Goal: Information Seeking & Learning: Learn about a topic

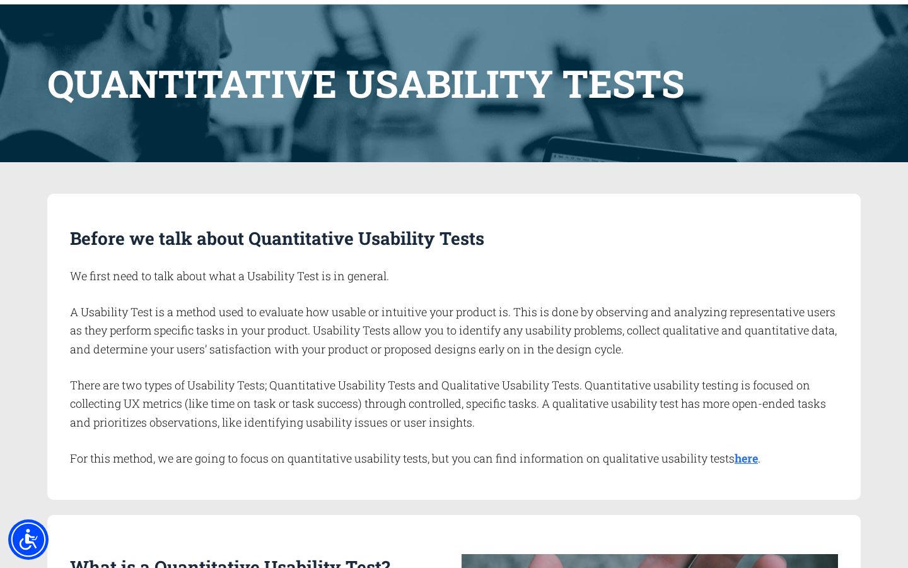
scroll to position [114, 0]
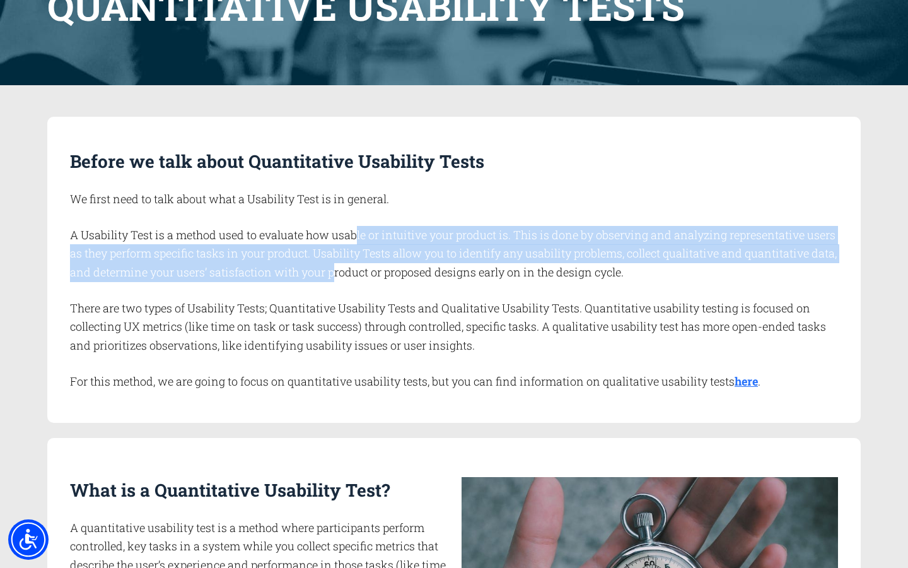
drag, startPoint x: 358, startPoint y: 233, endPoint x: 366, endPoint y: 273, distance: 41.2
click at [366, 273] on p "A Usability Test is a method used to evaluate how usable or intuitive your prod…" at bounding box center [458, 254] width 776 height 56
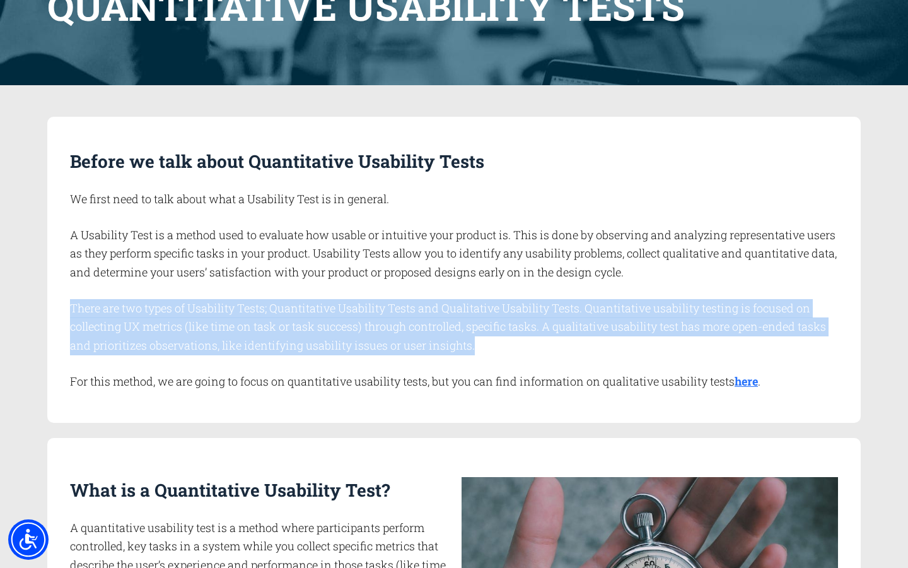
drag, startPoint x: 69, startPoint y: 309, endPoint x: 493, endPoint y: 343, distance: 425.1
click at [493, 343] on p "There are two types of Usability Tests; Quantitative Usability Tests and Qualit…" at bounding box center [458, 327] width 776 height 56
copy p "There are two types of Usability Tests; Quantitative Usability Tests and Qualit…"
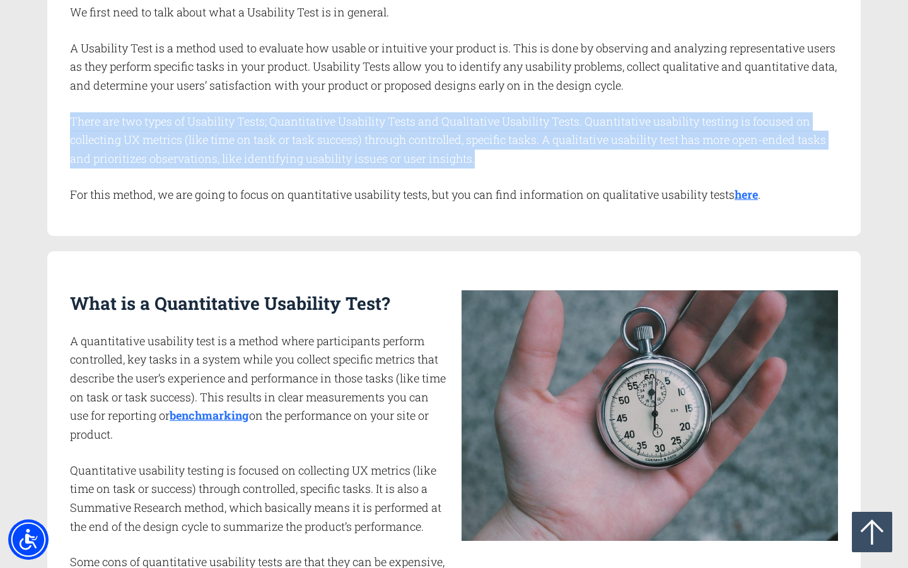
scroll to position [400, 0]
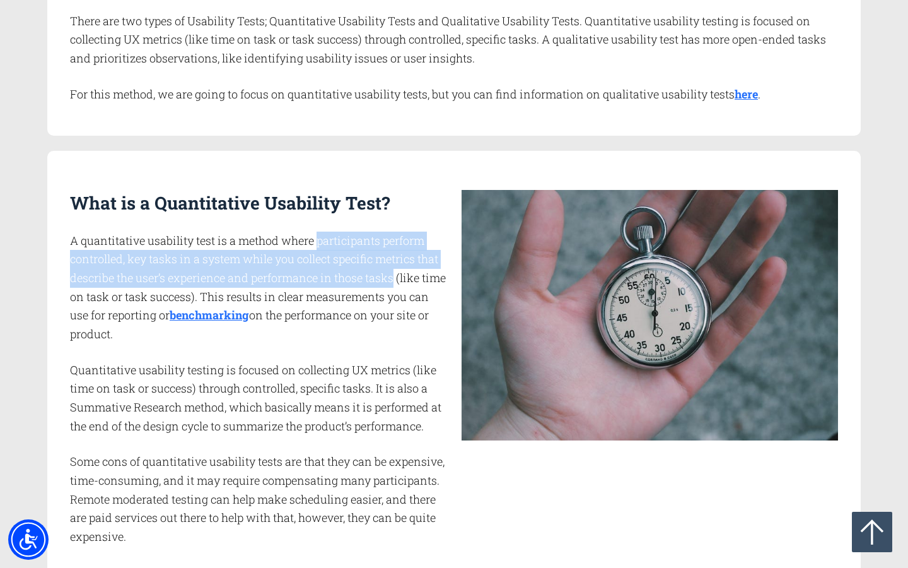
drag, startPoint x: 320, startPoint y: 239, endPoint x: 397, endPoint y: 272, distance: 83.9
click at [397, 272] on p "A quantitative usability test is a method where participants perform controlled…" at bounding box center [258, 287] width 376 height 112
copy p "participants perform controlled, key tasks in a system while you collect specif…"
drag, startPoint x: 228, startPoint y: 295, endPoint x: 267, endPoint y: 330, distance: 52.7
click at [267, 330] on p "A quantitative usability test is a method where participants perform controlled…" at bounding box center [258, 287] width 376 height 112
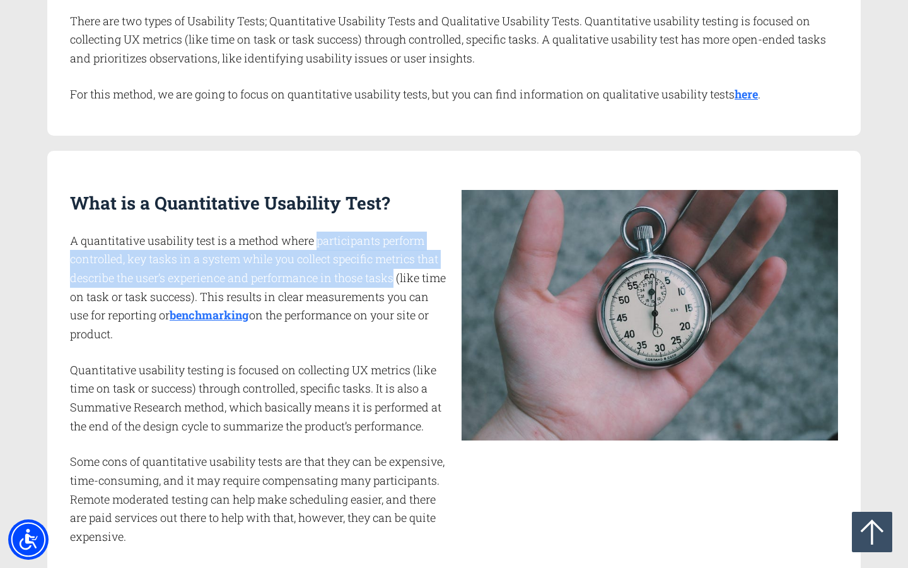
copy p "This results in clear measurements you can use for reporting or benchmarking on…"
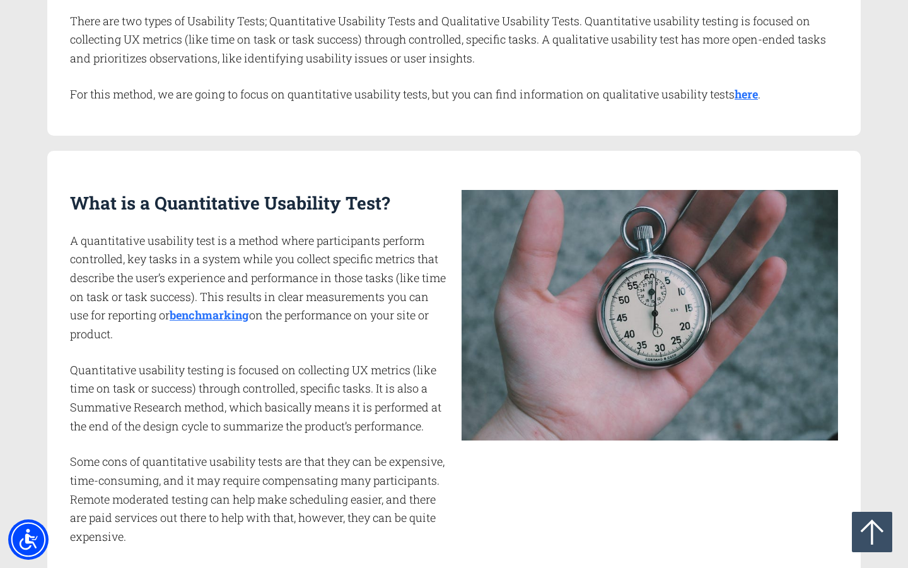
click at [282, 402] on p "Quantitative usability testing is focused on collecting UX metrics (like time o…" at bounding box center [258, 398] width 376 height 75
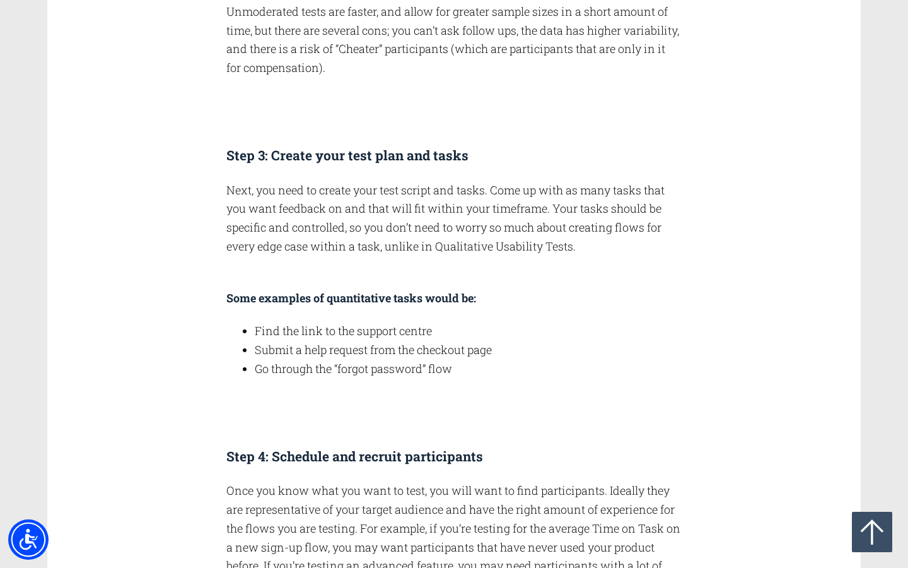
scroll to position [2395, 0]
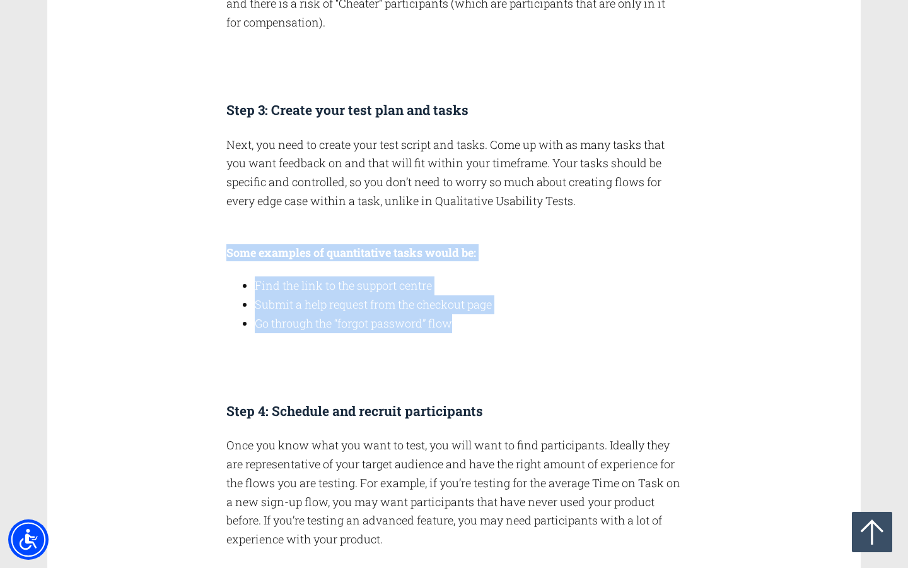
drag, startPoint x: 490, startPoint y: 332, endPoint x: 219, endPoint y: 252, distance: 282.3
click at [219, 252] on div "How do you conduct a Quantitative Usability Test? Step 1: Decide what metrics y…" at bounding box center [454, 121] width 470 height 2251
copy div "Some examples of quantitative tasks would be: Find the link to the support cent…"
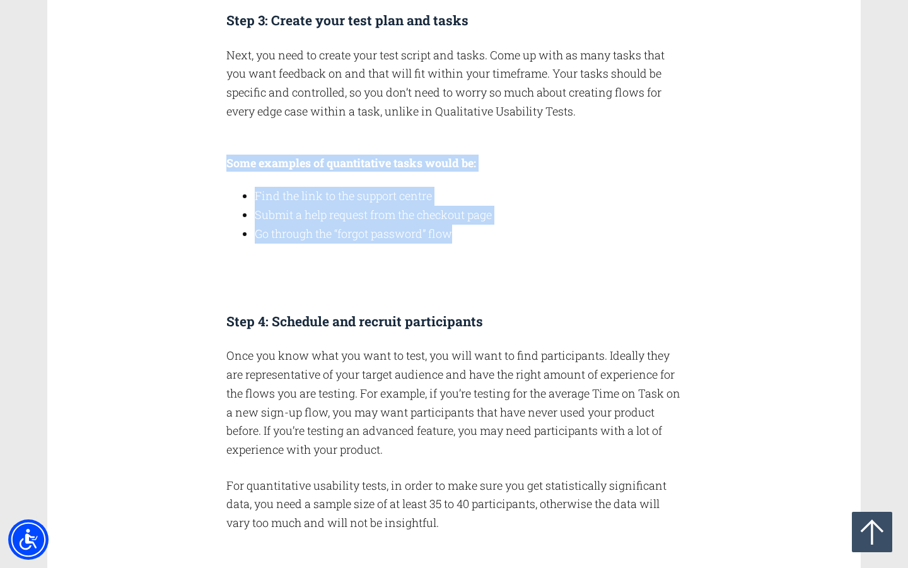
scroll to position [2485, 0]
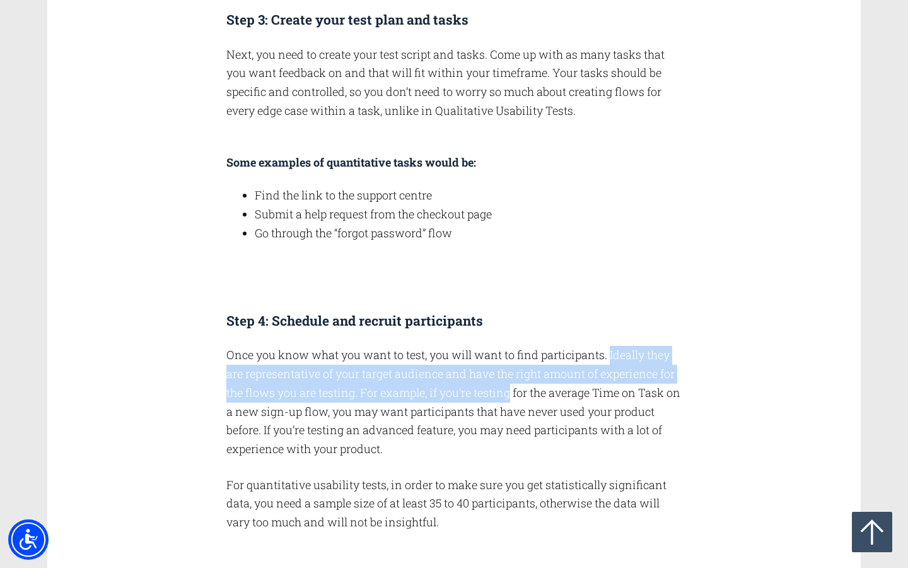
drag, startPoint x: 613, startPoint y: 356, endPoint x: 519, endPoint y: 400, distance: 103.5
click at [524, 397] on p "Once you know what you want to test, you will want to find participants. Ideall…" at bounding box center [453, 402] width 455 height 112
click at [616, 375] on p "Once you know what you want to test, you will want to find participants. Ideall…" at bounding box center [453, 402] width 455 height 112
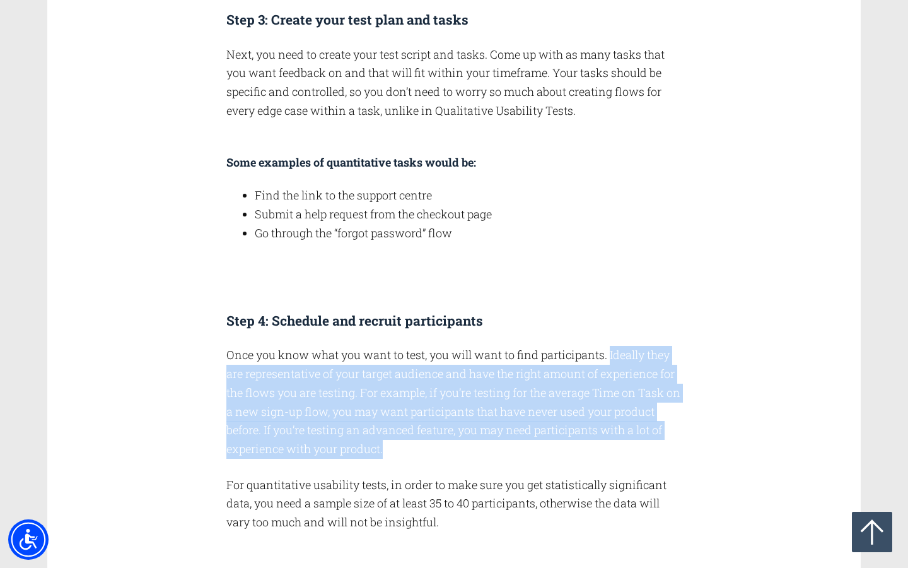
drag, startPoint x: 612, startPoint y: 352, endPoint x: 456, endPoint y: 445, distance: 182.1
click at [456, 445] on p "Once you know what you want to test, you will want to find participants. Ideall…" at bounding box center [453, 402] width 455 height 112
copy p "Ideally they are representative of your target audience and have the right amou…"
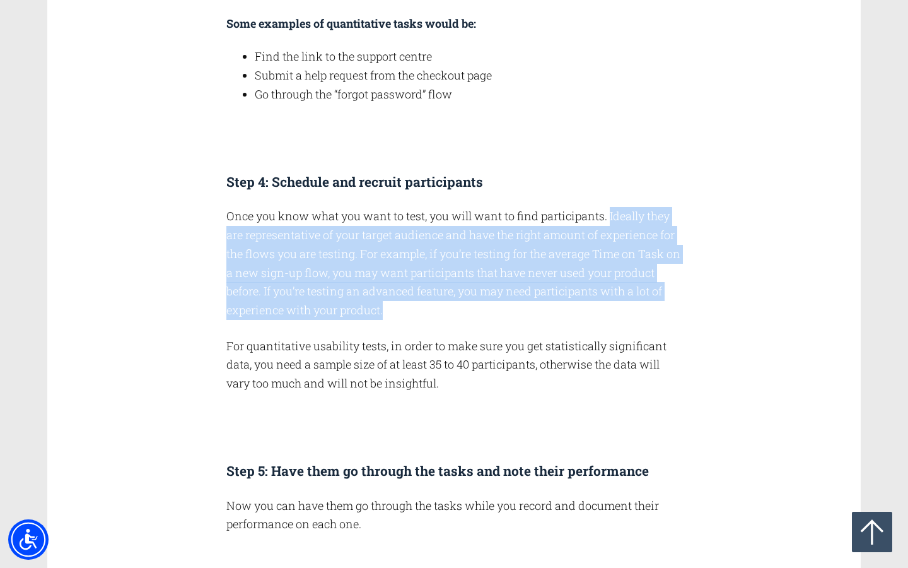
scroll to position [2624, 0]
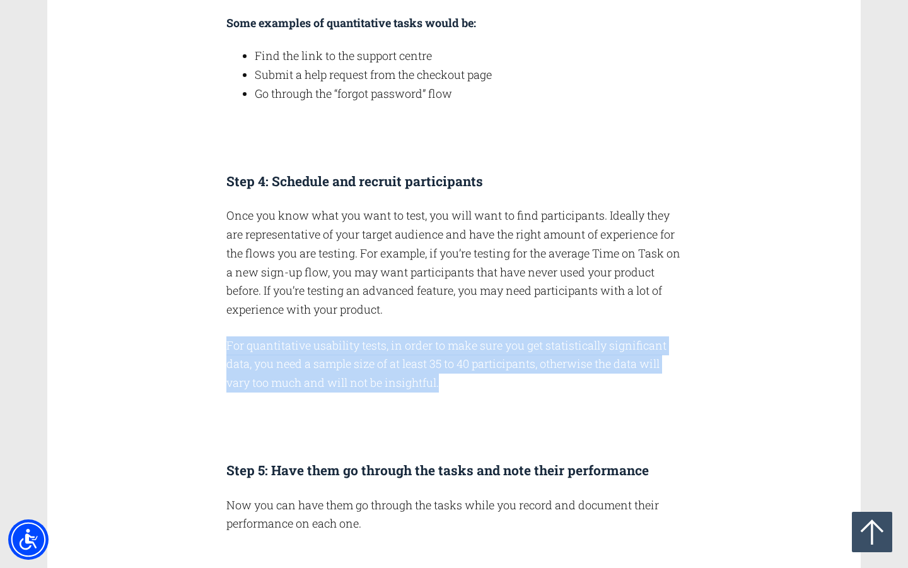
drag, startPoint x: 226, startPoint y: 343, endPoint x: 469, endPoint y: 380, distance: 245.6
click at [469, 380] on p "For quantitative usability tests, in order to make sure you get statistically s…" at bounding box center [453, 364] width 455 height 56
copy p "For quantitative usability tests, in order to make sure you get statistically s…"
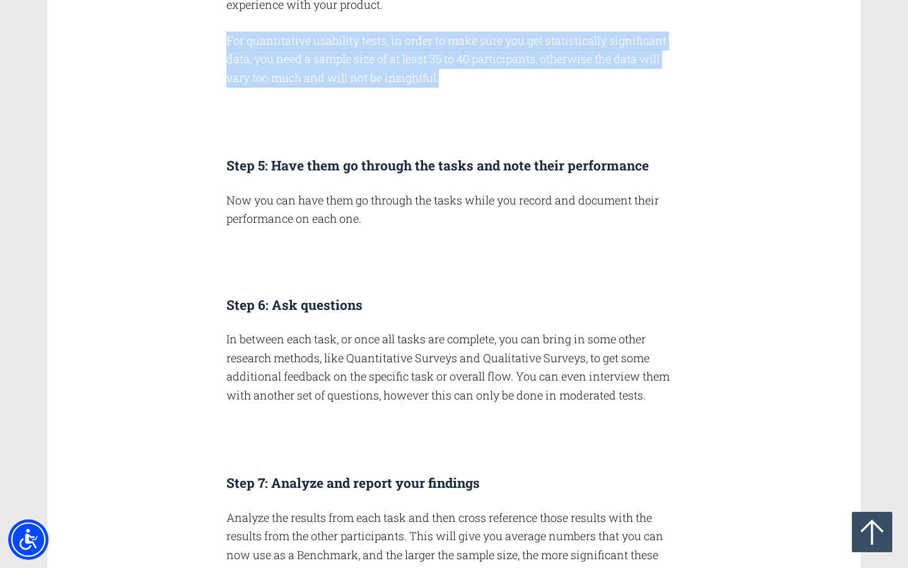
scroll to position [2945, 0]
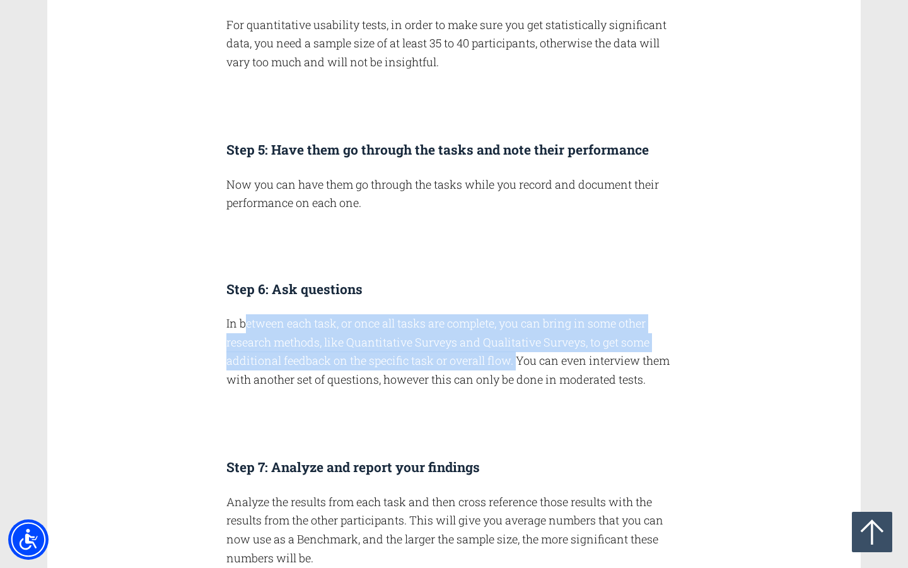
drag, startPoint x: 245, startPoint y: 327, endPoint x: 521, endPoint y: 359, distance: 278.8
click at [521, 359] on p "In between each task, or once all tasks are complete, you can bring in some oth…" at bounding box center [453, 351] width 455 height 75
click at [462, 378] on p "In between each task, or once all tasks are complete, you can bring in some oth…" at bounding box center [453, 351] width 455 height 75
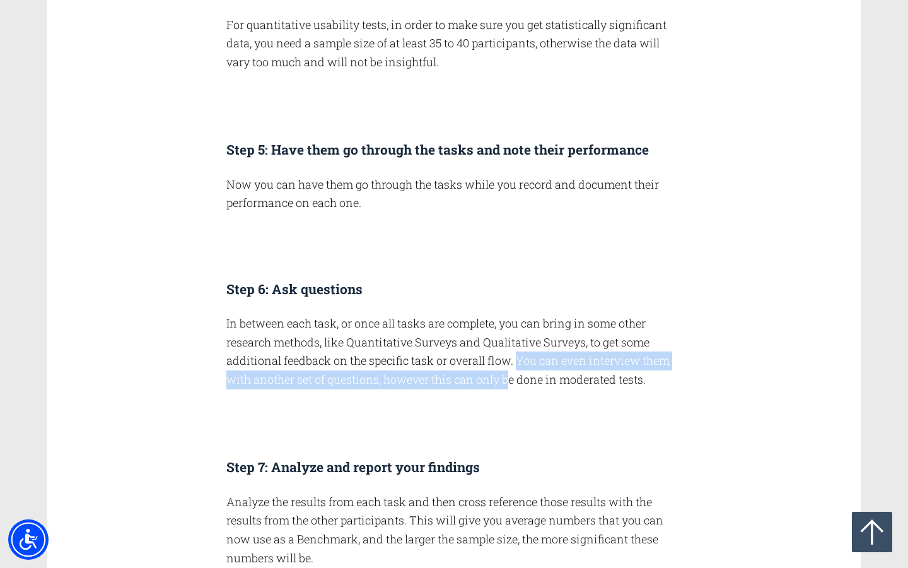
drag, startPoint x: 521, startPoint y: 359, endPoint x: 511, endPoint y: 387, distance: 29.3
click at [511, 387] on p "In between each task, or once all tasks are complete, you can bring in some oth…" at bounding box center [453, 351] width 455 height 75
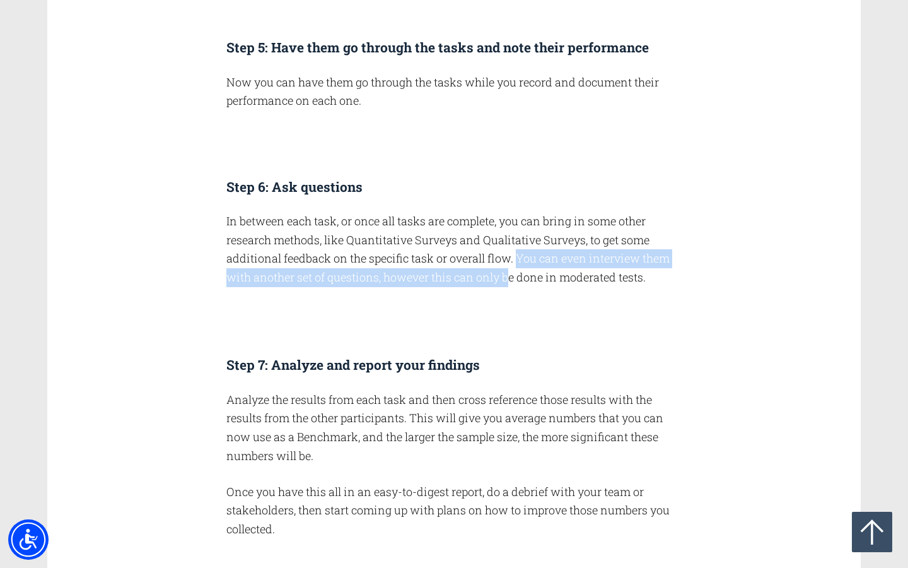
scroll to position [3171, 0]
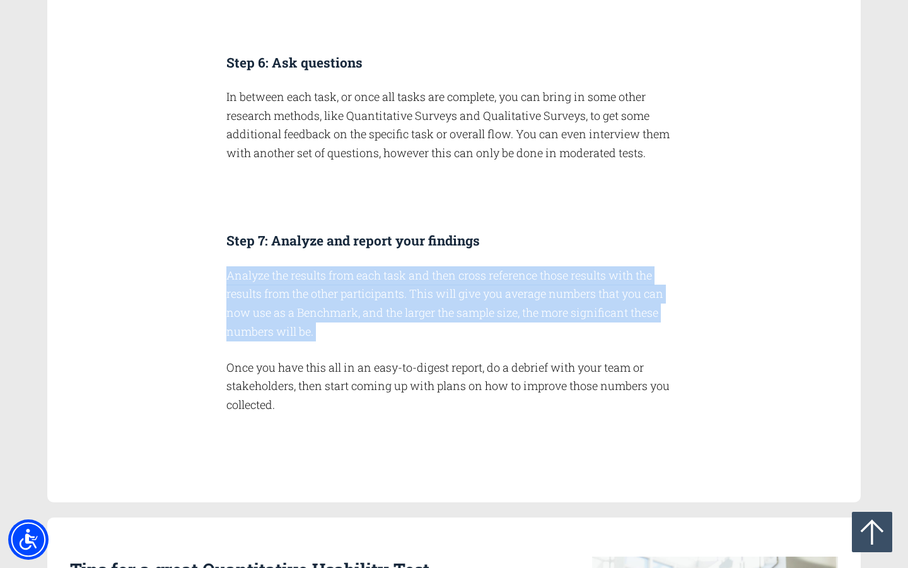
drag, startPoint x: 227, startPoint y: 275, endPoint x: 307, endPoint y: 349, distance: 109.3
click at [322, 378] on p "Once you have this all in an easy-to-digest report, do a debrief with your team…" at bounding box center [453, 386] width 455 height 56
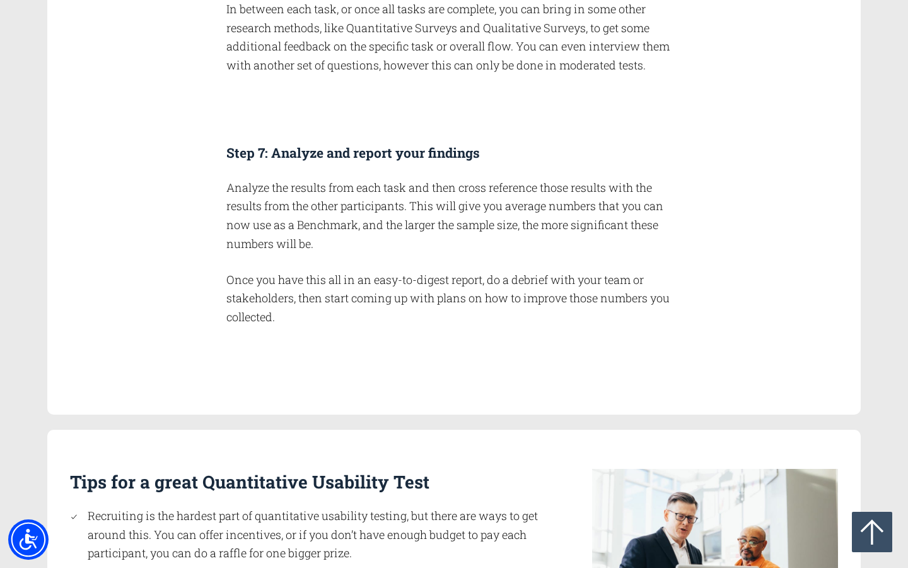
scroll to position [3260, 0]
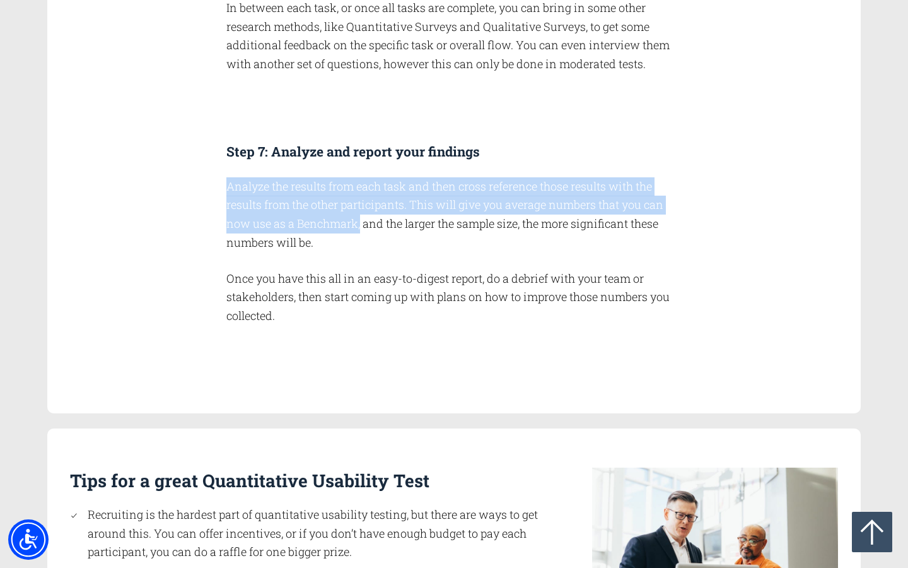
drag, startPoint x: 361, startPoint y: 226, endPoint x: 230, endPoint y: 187, distance: 136.7
click at [230, 187] on p "Analyze the results from each task and then cross reference those results with …" at bounding box center [453, 214] width 455 height 75
copy p "Analyze the results from each task and then cross reference those results with …"
click at [549, 242] on p "Analyze the results from each task and then cross reference those results with …" at bounding box center [453, 214] width 455 height 75
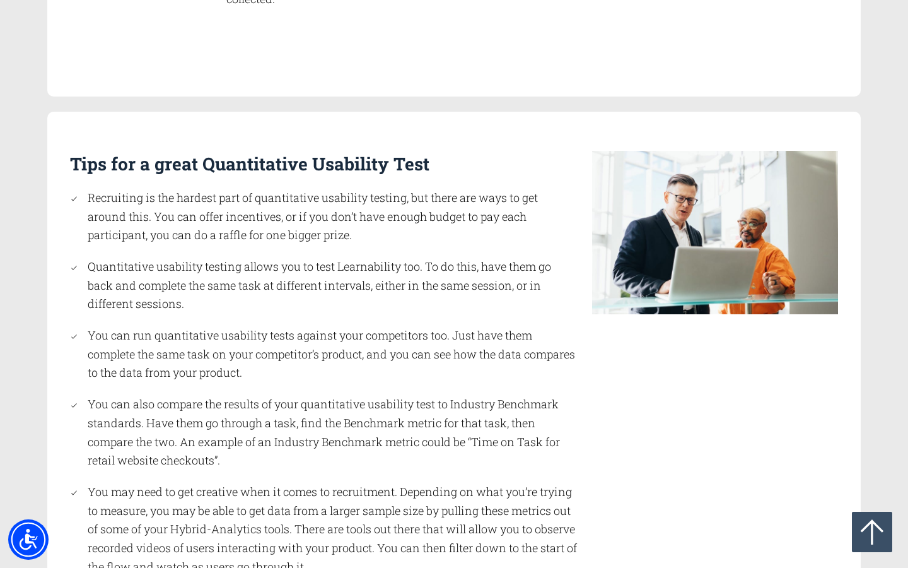
scroll to position [3580, 0]
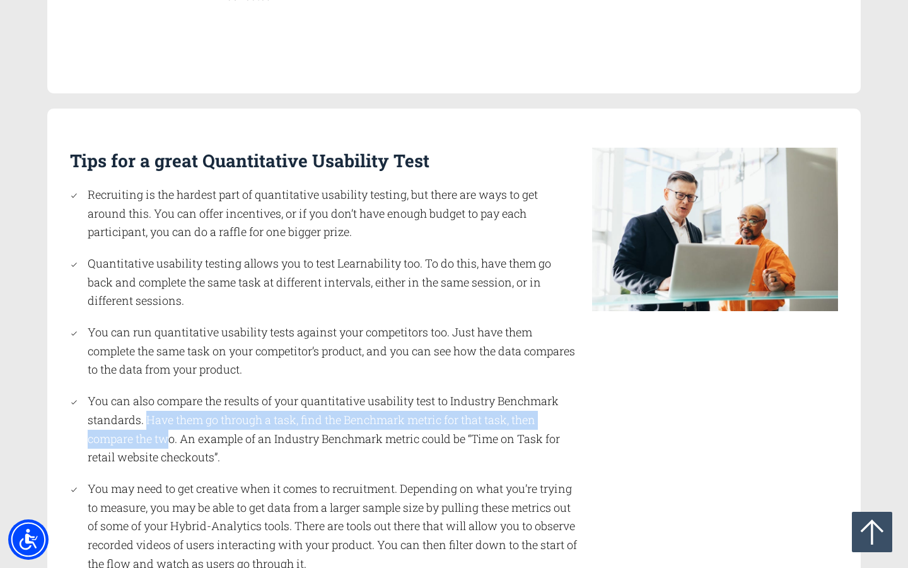
drag, startPoint x: 146, startPoint y: 420, endPoint x: 163, endPoint y: 439, distance: 25.5
click at [166, 433] on li "You can also compare the results of your quantitative usability test to Industr…" at bounding box center [329, 429] width 496 height 75
click at [233, 454] on li "You can also compare the results of your quantitative usability test to Industr…" at bounding box center [329, 429] width 496 height 75
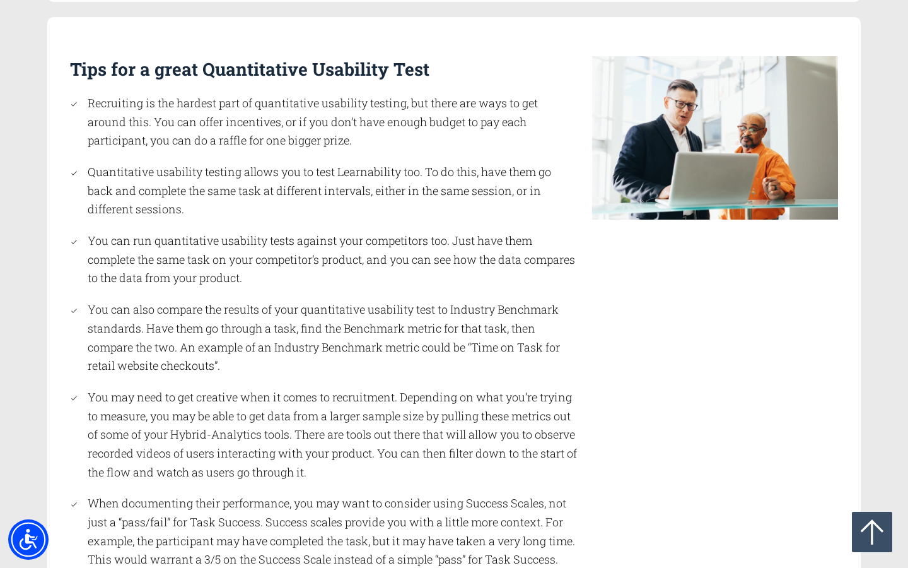
scroll to position [3673, 0]
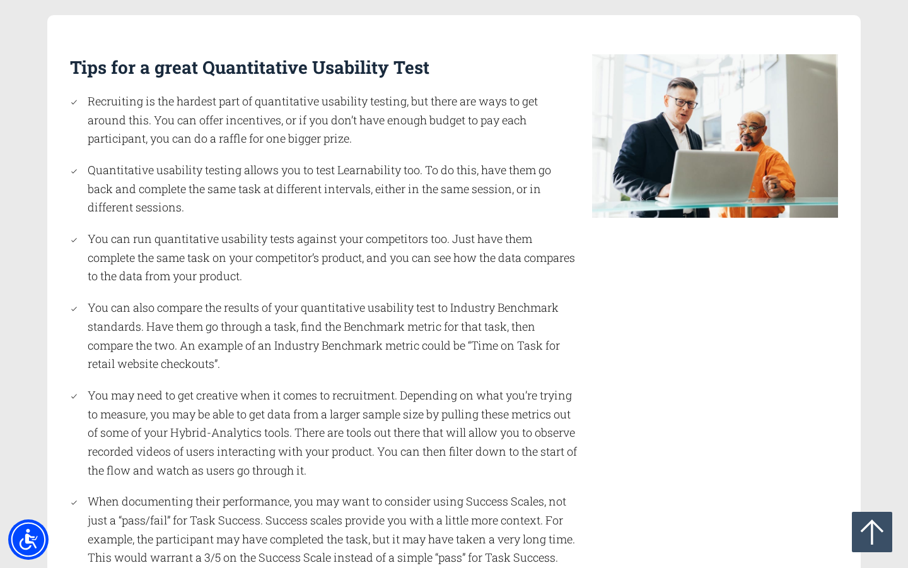
click at [362, 431] on li "You may need to get creative when it comes to recruitment. Depending on what yo…" at bounding box center [329, 432] width 496 height 93
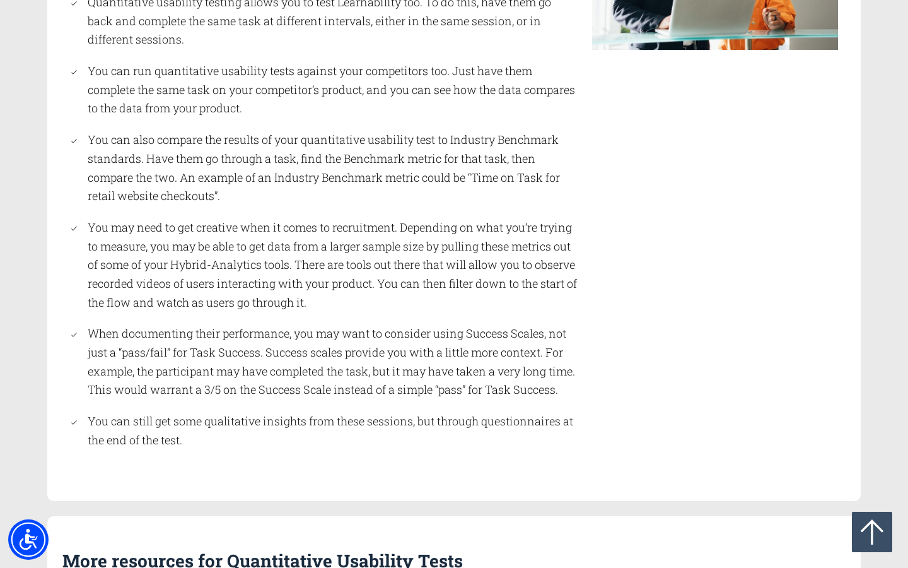
scroll to position [3843, 0]
